Goal: Find specific page/section: Find specific page/section

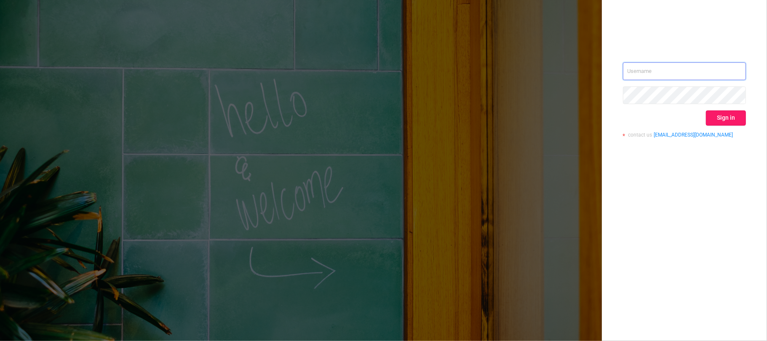
type input "svmadops@streamvisionmedia.com"
click at [580, 115] on button "Sign in" at bounding box center [726, 117] width 40 height 15
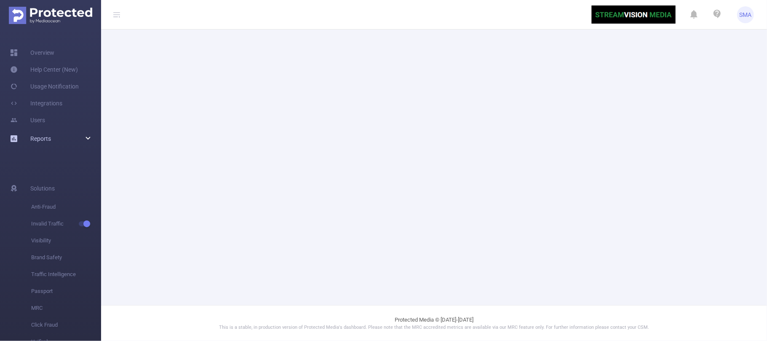
click at [38, 137] on span "Reports" at bounding box center [40, 138] width 21 height 7
